Goal: Browse casually

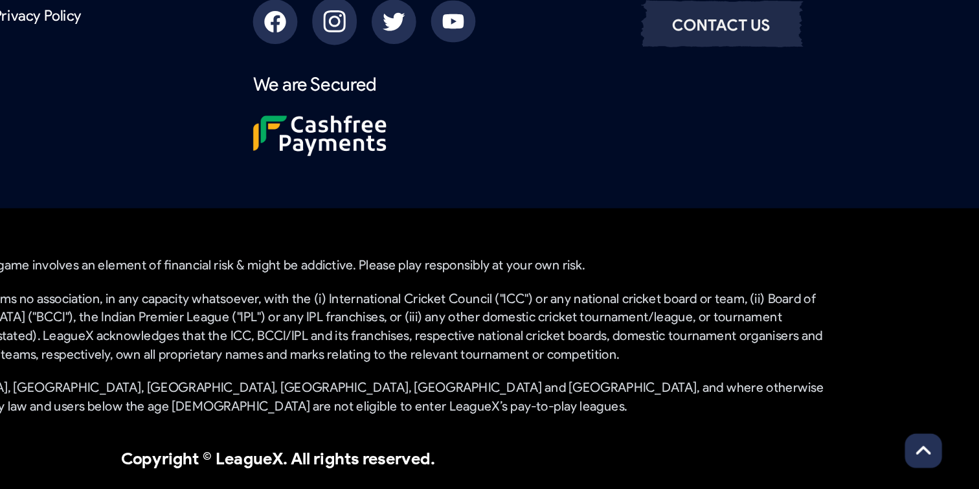
scroll to position [1159, 0]
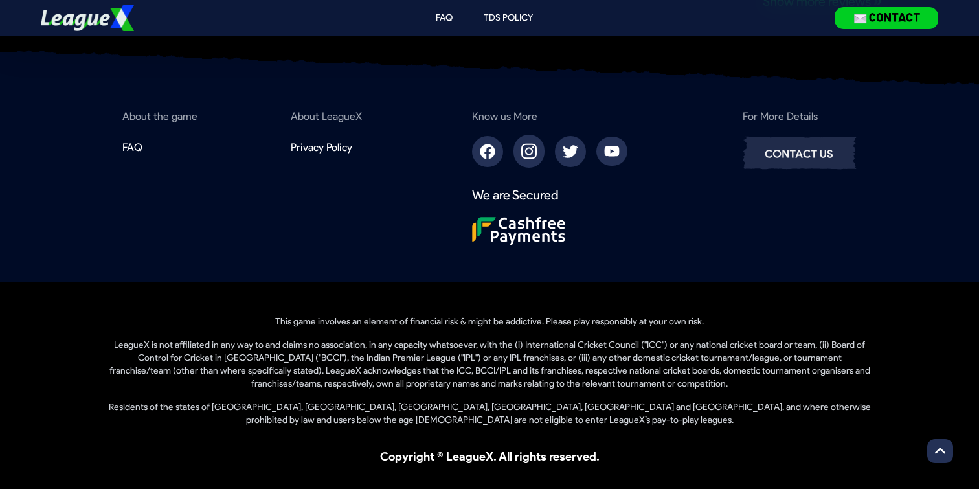
click at [494, 460] on p "Copyright © LeagueX. All rights reserved." at bounding box center [489, 456] width 767 height 18
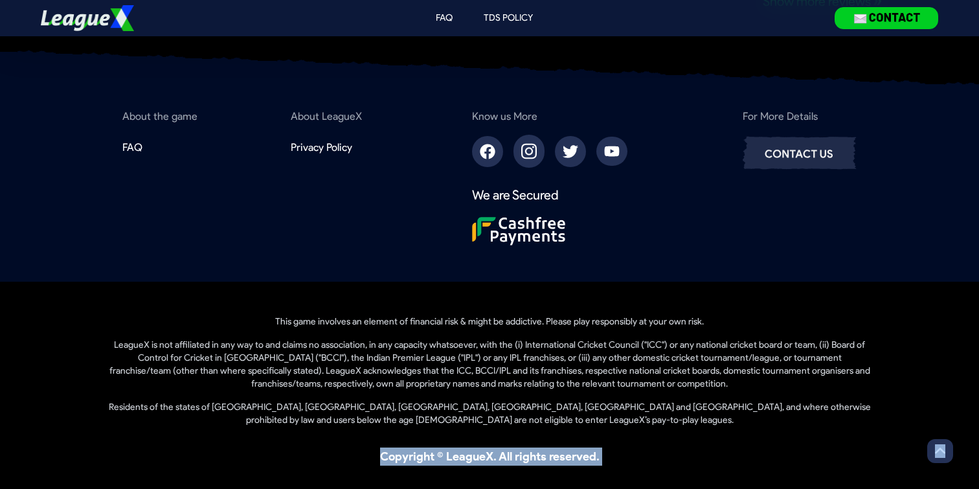
click at [494, 460] on p "Copyright © LeagueX. All rights reserved." at bounding box center [489, 456] width 767 height 18
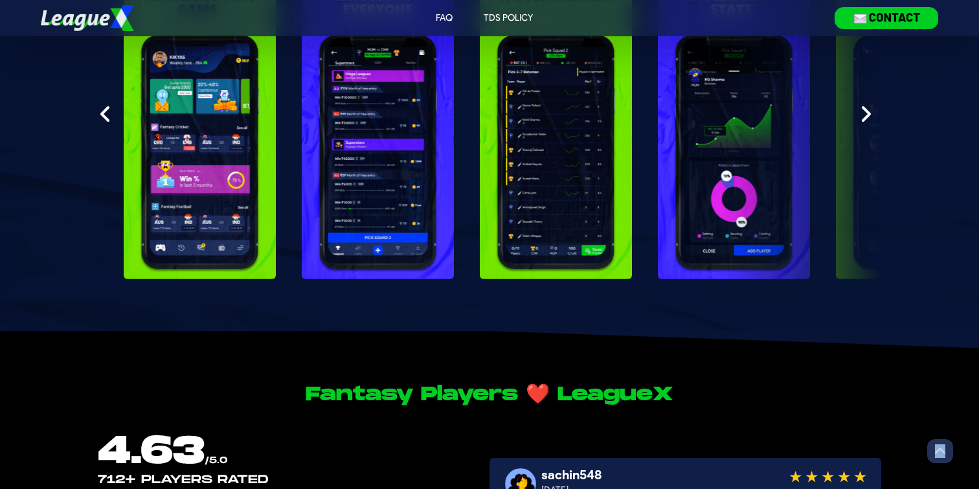
scroll to position [0, 0]
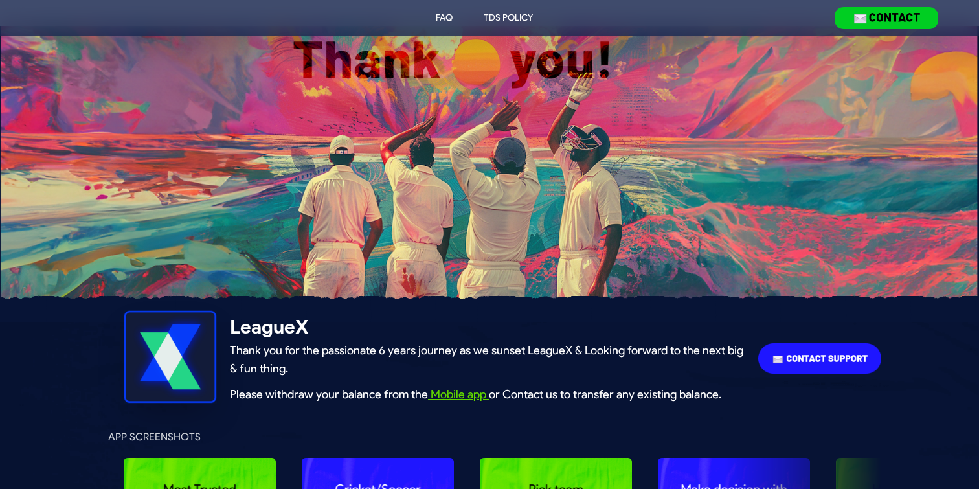
click at [471, 383] on div "LeagueX Thank you for the passionate 6 years journey as we sunset LeagueX & Loo…" at bounding box center [487, 359] width 515 height 88
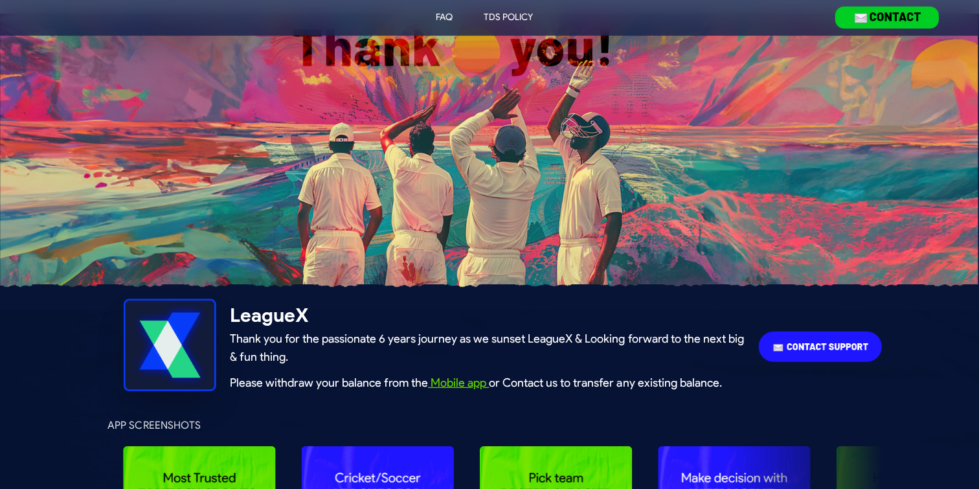
scroll to position [12, 0]
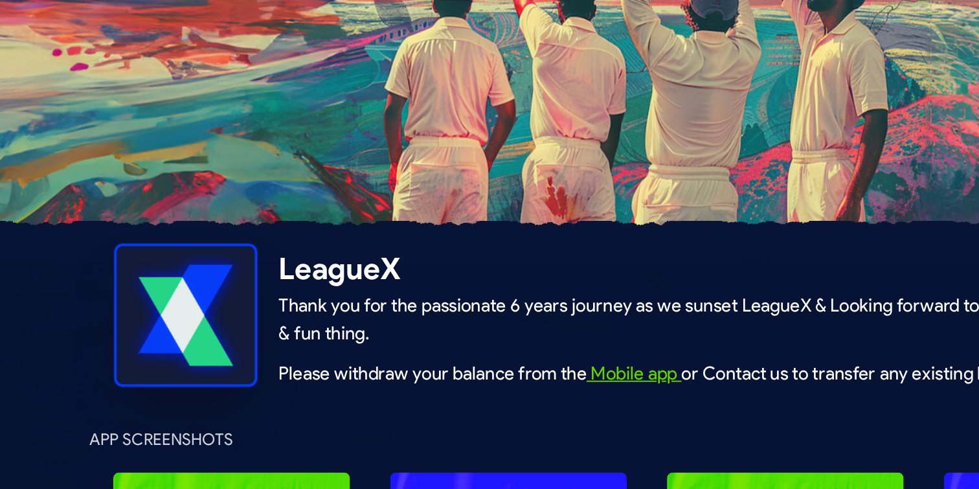
click at [187, 356] on img at bounding box center [170, 344] width 93 height 93
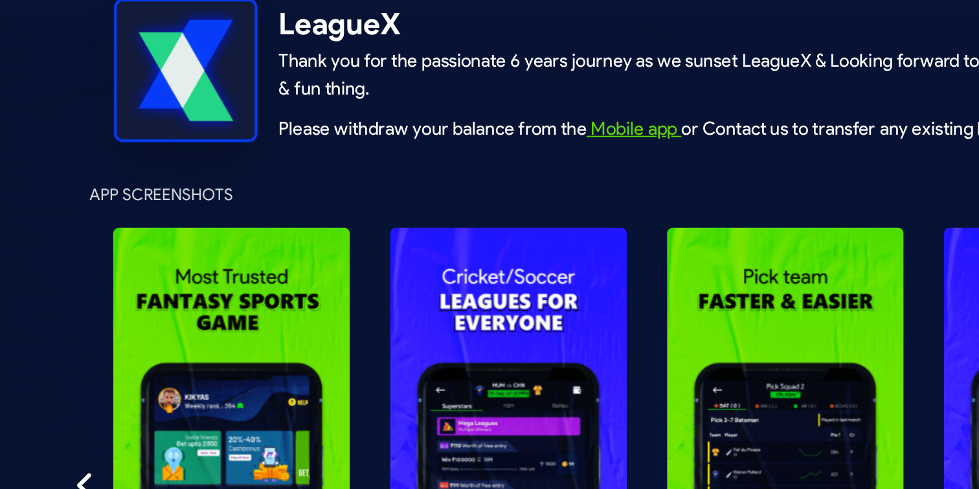
scroll to position [256, 0]
